Goal: Information Seeking & Learning: Learn about a topic

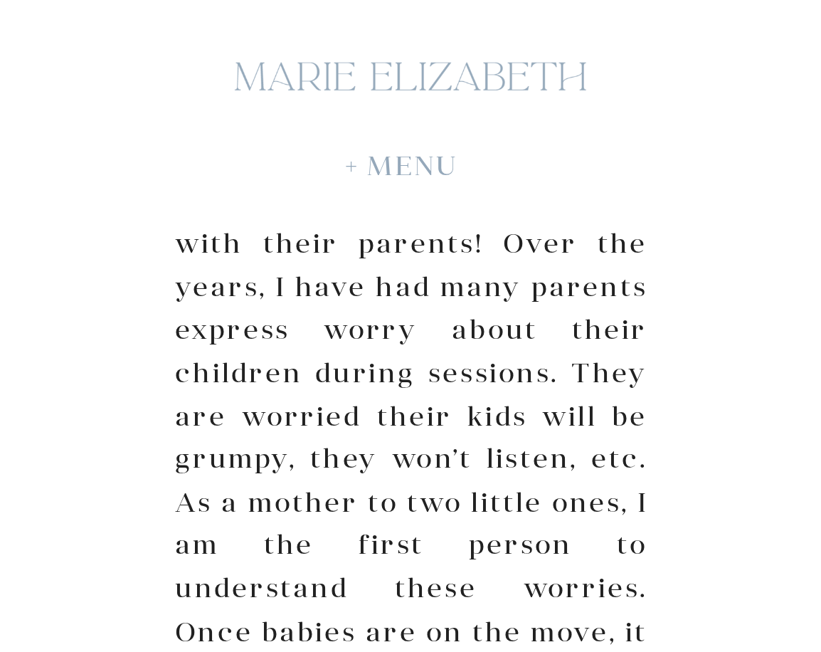
scroll to position [498, 0]
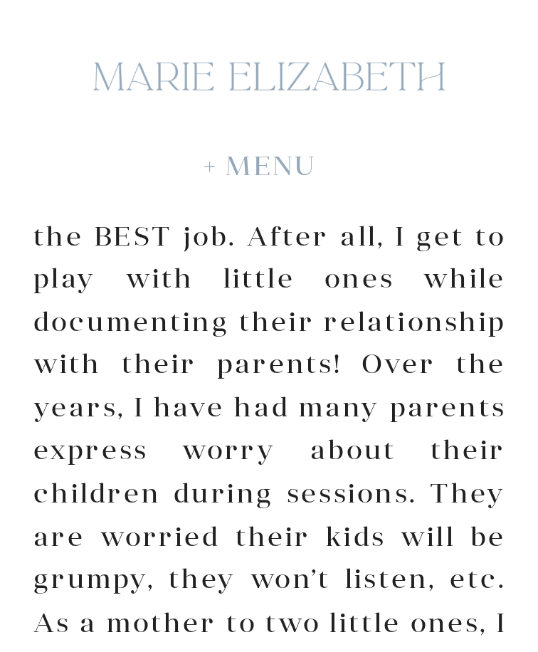
drag, startPoint x: 521, startPoint y: 1, endPoint x: 135, endPoint y: 31, distance: 386.7
click at [137, 31] on div at bounding box center [268, 77] width 376 height 92
drag, startPoint x: 0, startPoint y: 179, endPoint x: -18, endPoint y: 179, distance: 18.5
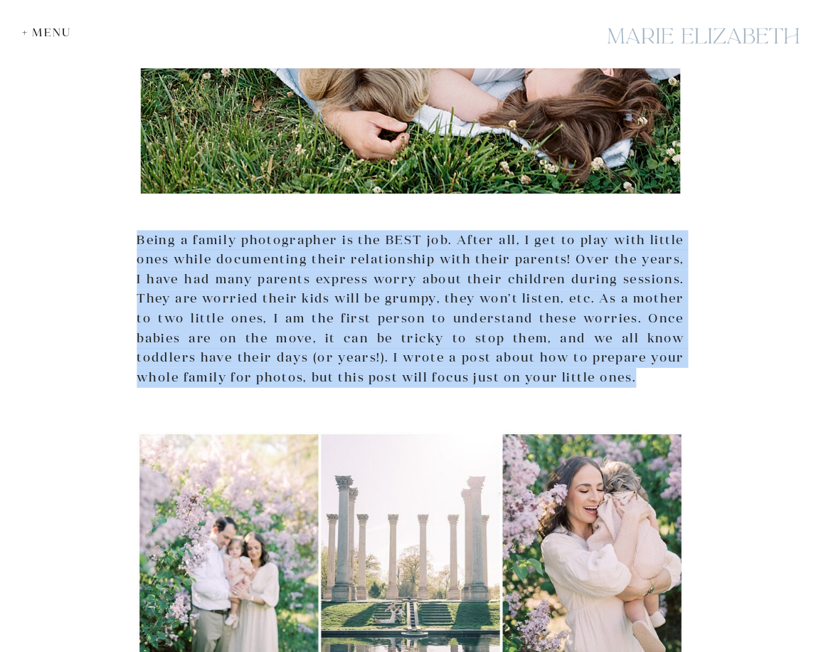
drag, startPoint x: 137, startPoint y: 238, endPoint x: 591, endPoint y: 376, distance: 475.0
click at [537, 376] on p "Being a family photographer is the BEST job. After all, I get to play with litt…" at bounding box center [410, 309] width 547 height 158
copy p "Being a family photographer is the BEST job. After all, I get to play with litt…"
click at [181, 293] on p "Being a family photographer is the BEST job. After all, I get to play with litt…" at bounding box center [410, 309] width 547 height 158
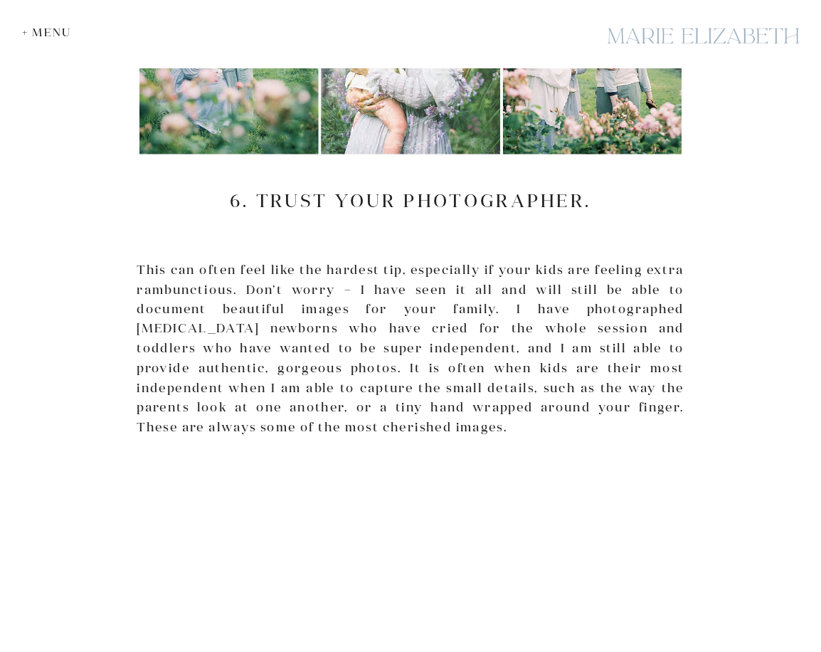
scroll to position [4706, 0]
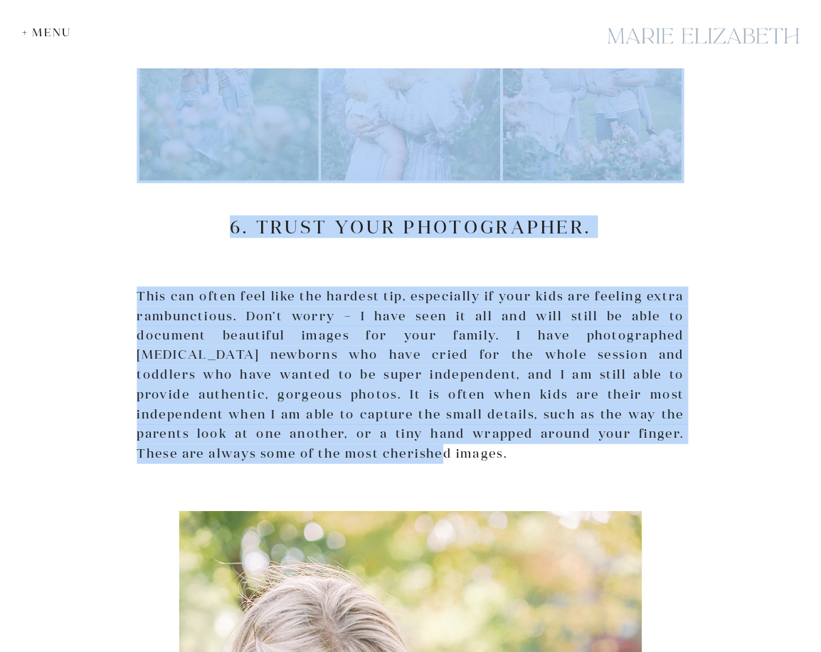
drag, startPoint x: 139, startPoint y: 239, endPoint x: 188, endPoint y: 452, distance: 219.0
drag, startPoint x: 188, startPoint y: 452, endPoint x: 309, endPoint y: 355, distance: 155.3
copy div "Lorem i dolors ametconsecte ad eli SEDD eiu. Tempo inc, U lab et dolo magn aliq…"
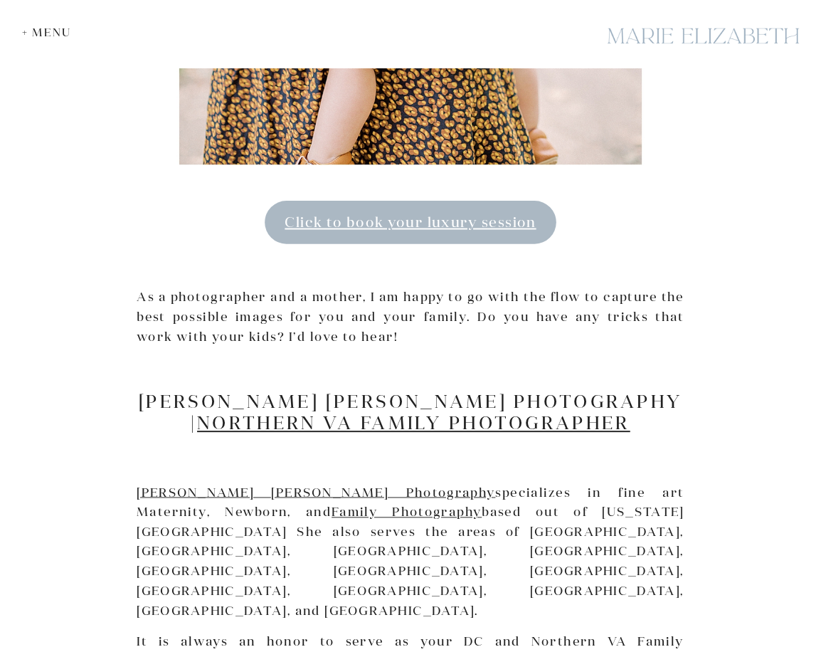
scroll to position [5773, 0]
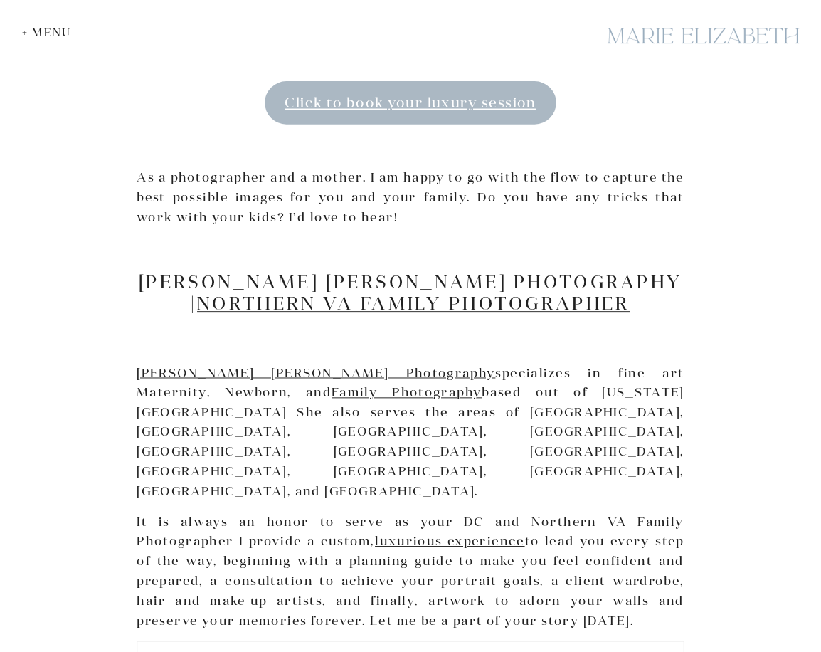
scroll to position [5844, 0]
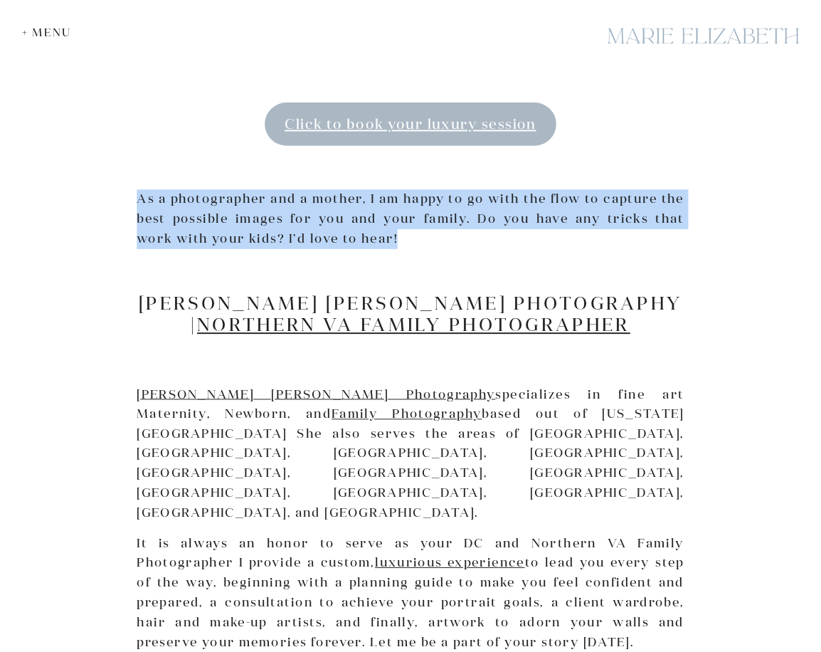
drag, startPoint x: 139, startPoint y: 196, endPoint x: 367, endPoint y: 245, distance: 233.4
click at [367, 245] on p "As a photographer and a mother, I am happy to go with the flow to capture the b…" at bounding box center [410, 218] width 547 height 59
drag, startPoint x: 367, startPoint y: 245, endPoint x: 272, endPoint y: 216, distance: 98.8
copy p "As a photographer and a mother, I am happy to go with the flow to capture the b…"
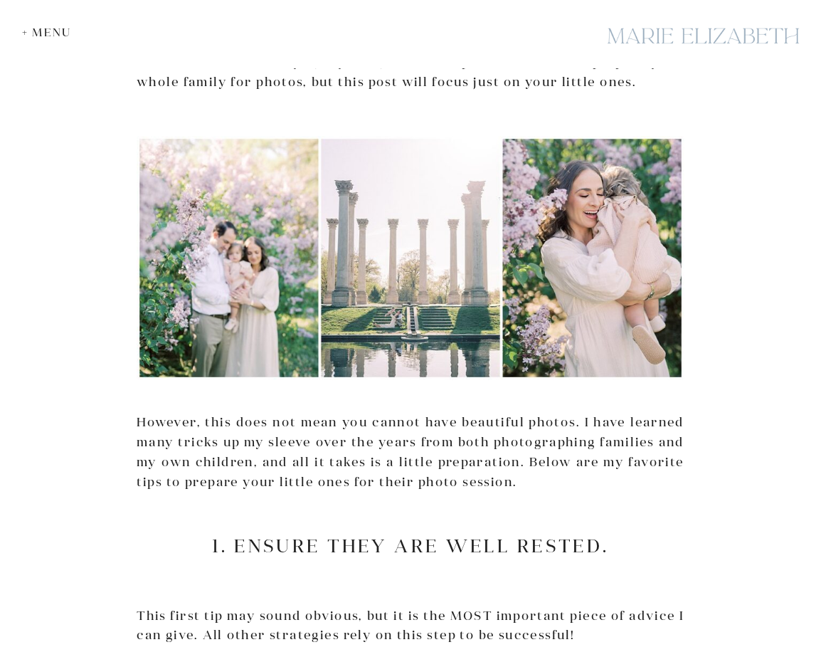
scroll to position [794, 0]
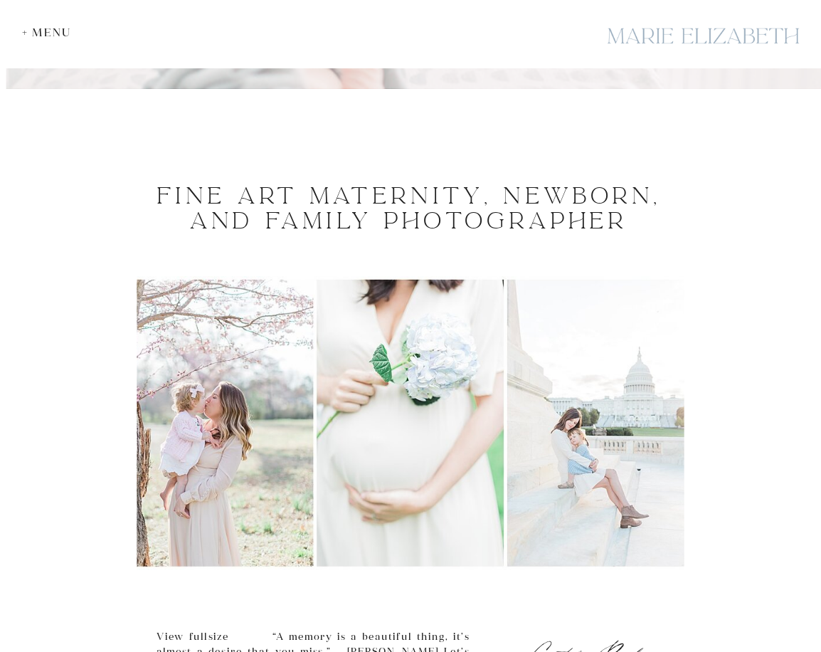
scroll to position [356, 0]
